Goal: Transaction & Acquisition: Purchase product/service

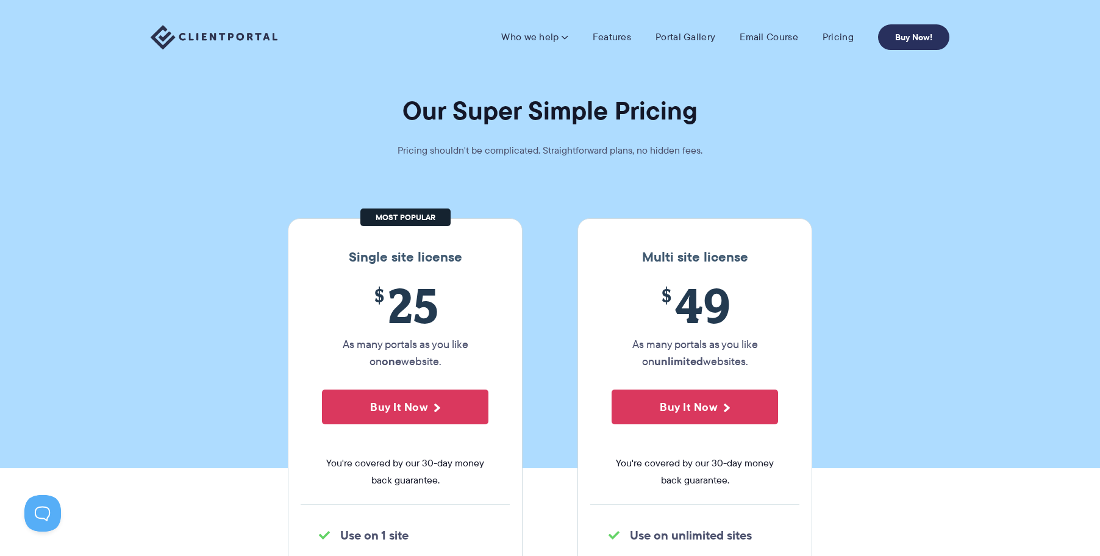
click at [907, 36] on link "Buy Now!" at bounding box center [913, 37] width 71 height 26
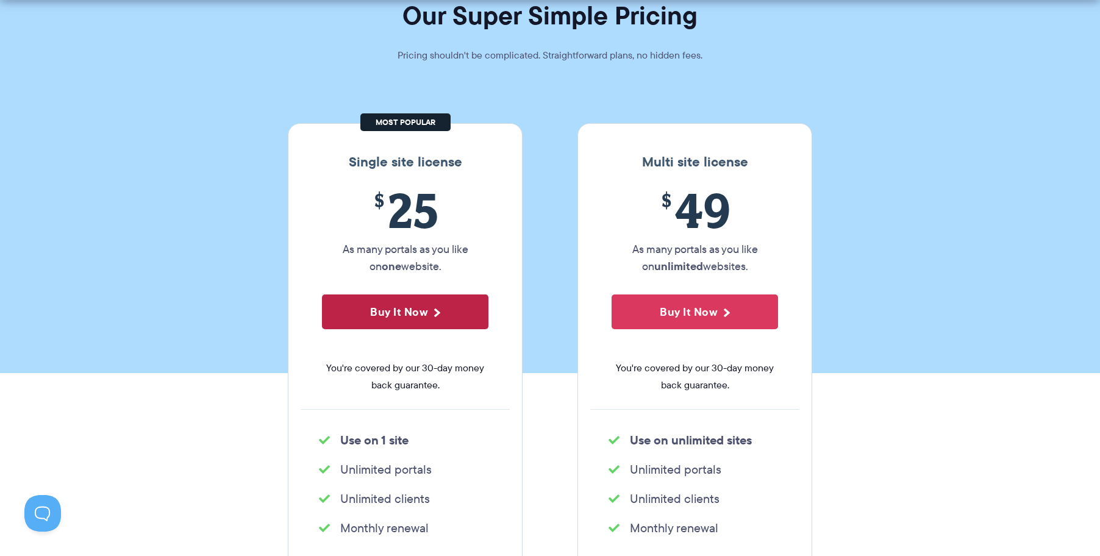
scroll to position [96, 0]
click at [440, 318] on button "Buy It Now" at bounding box center [405, 311] width 166 height 35
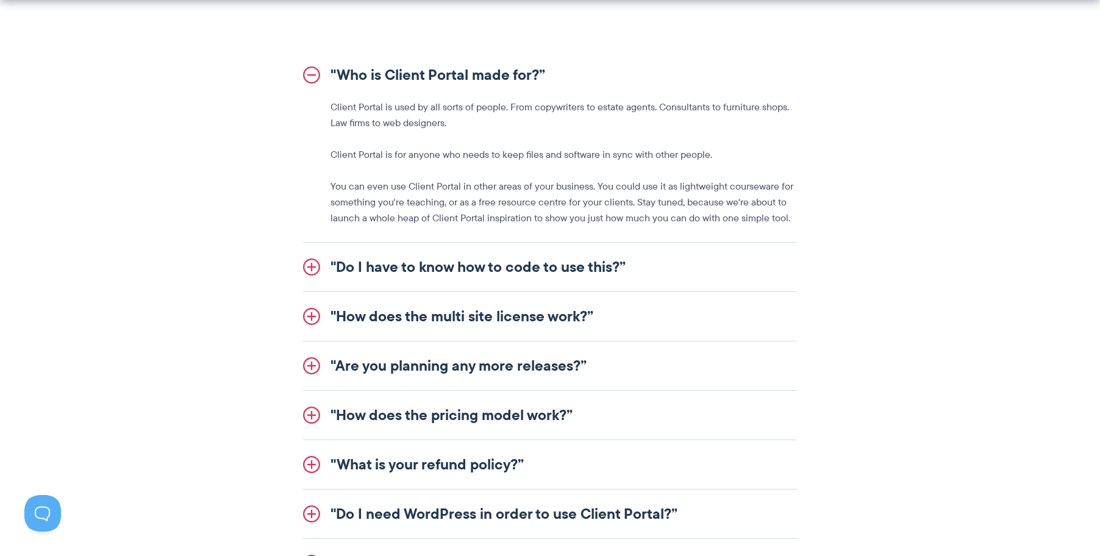
scroll to position [1519, 0]
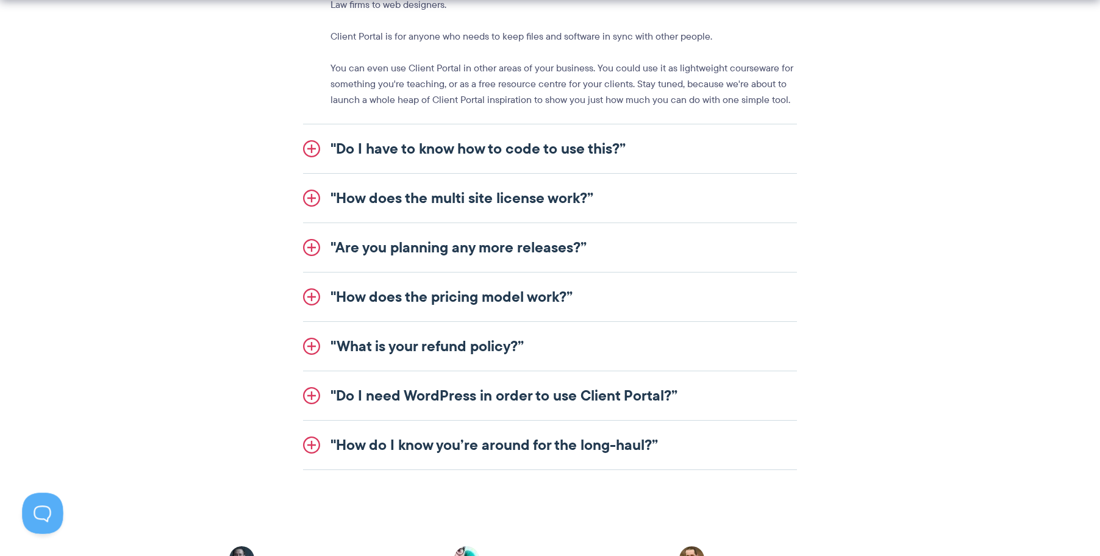
click at [45, 505] on button at bounding box center [40, 511] width 37 height 37
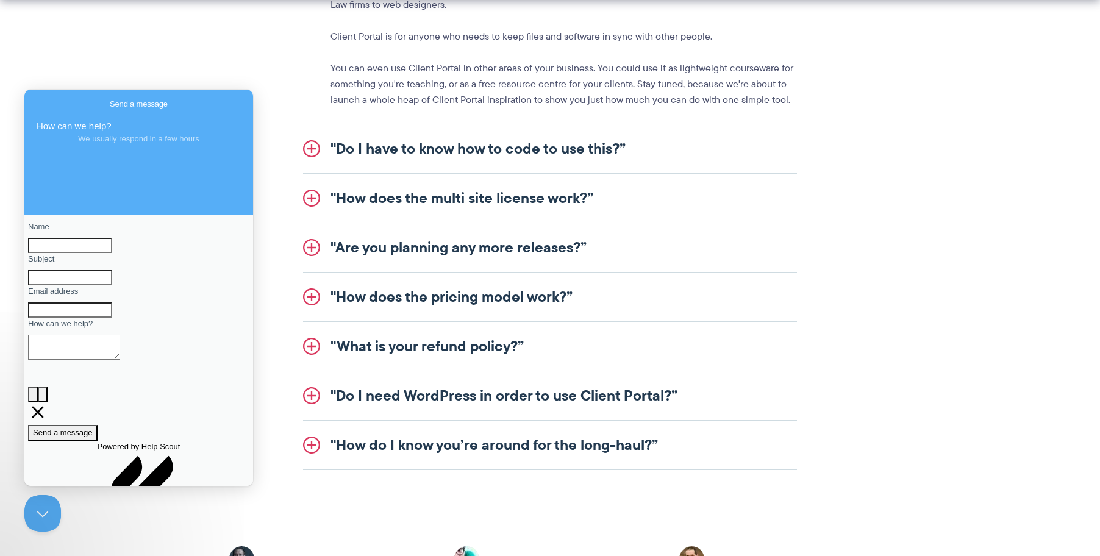
scroll to position [30, 0]
